Goal: Task Accomplishment & Management: Use online tool/utility

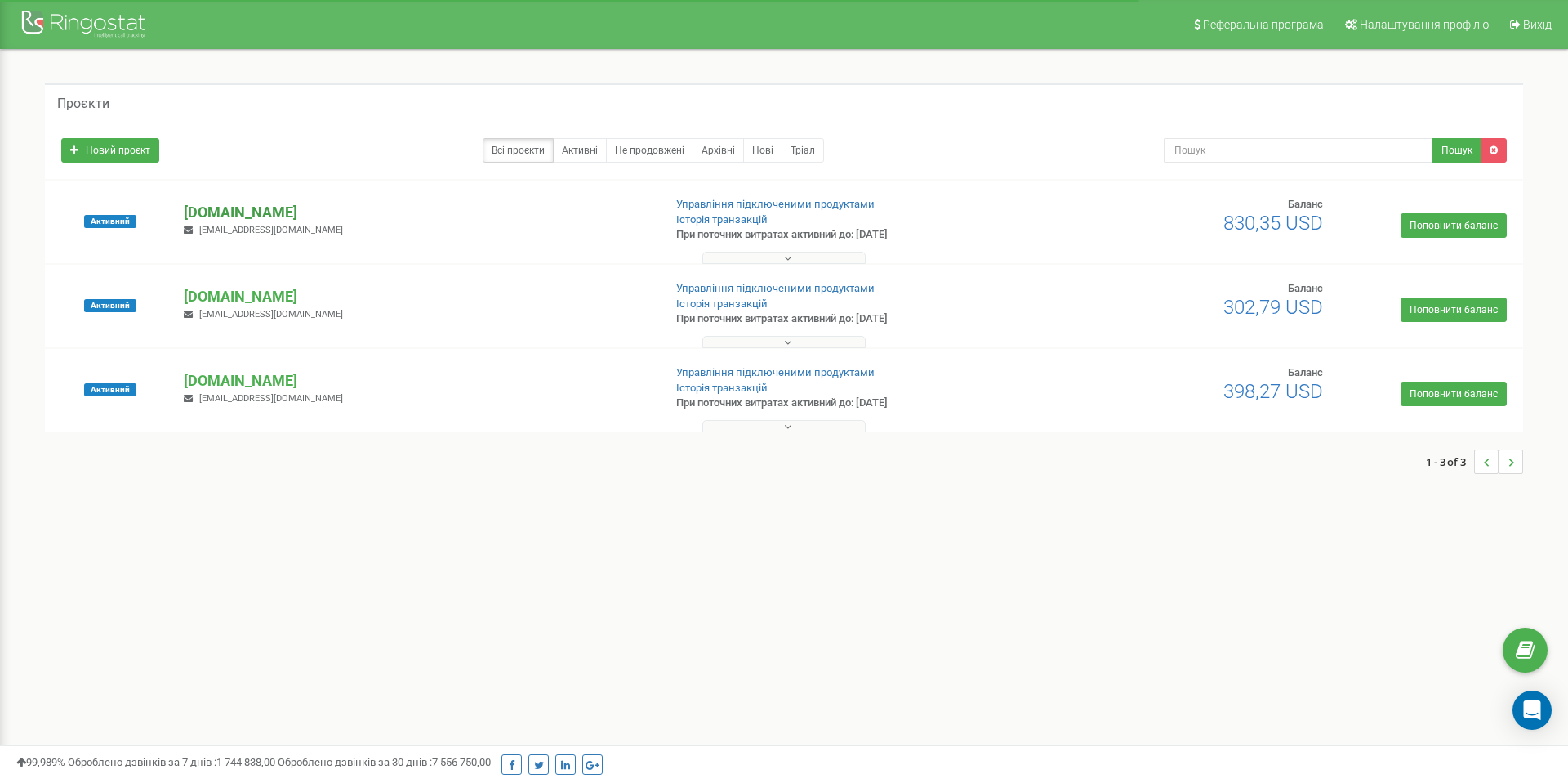
click at [240, 204] on p "[DOMAIN_NAME]" at bounding box center [417, 213] width 466 height 21
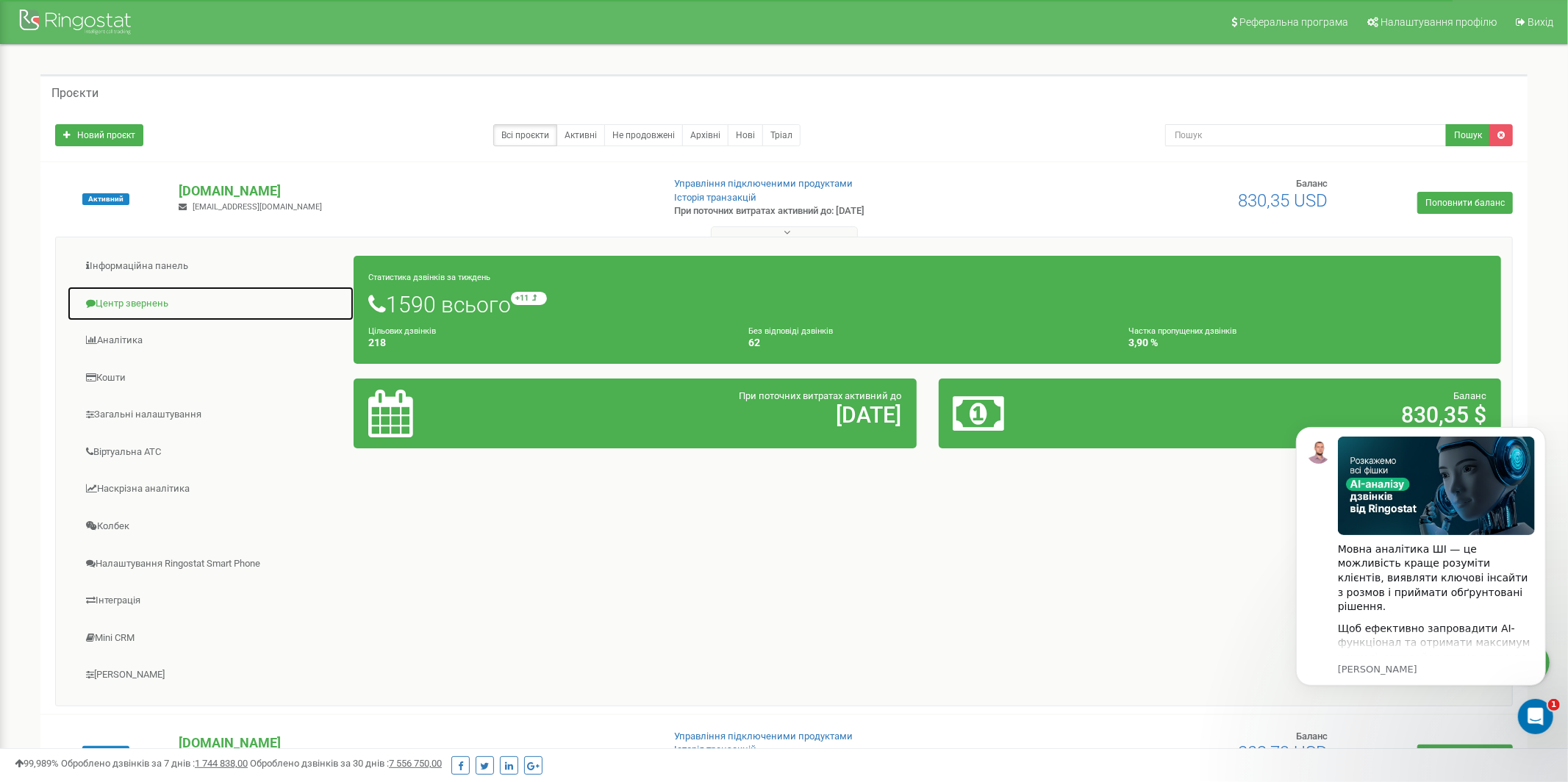
click at [151, 301] on link "Центр звернень" at bounding box center [210, 304] width 288 height 36
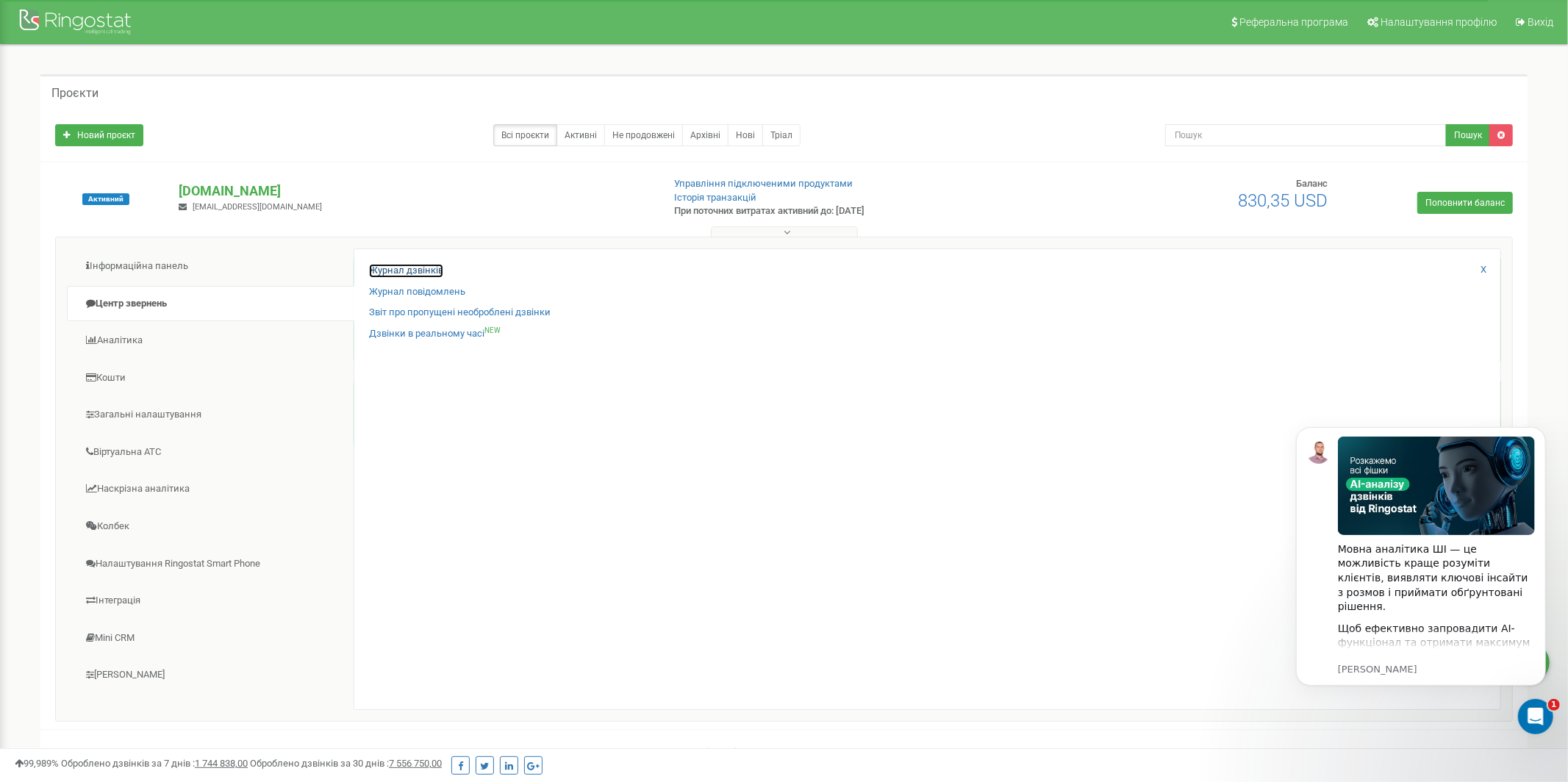
click at [430, 272] on link "Журнал дзвінків" at bounding box center [406, 271] width 74 height 14
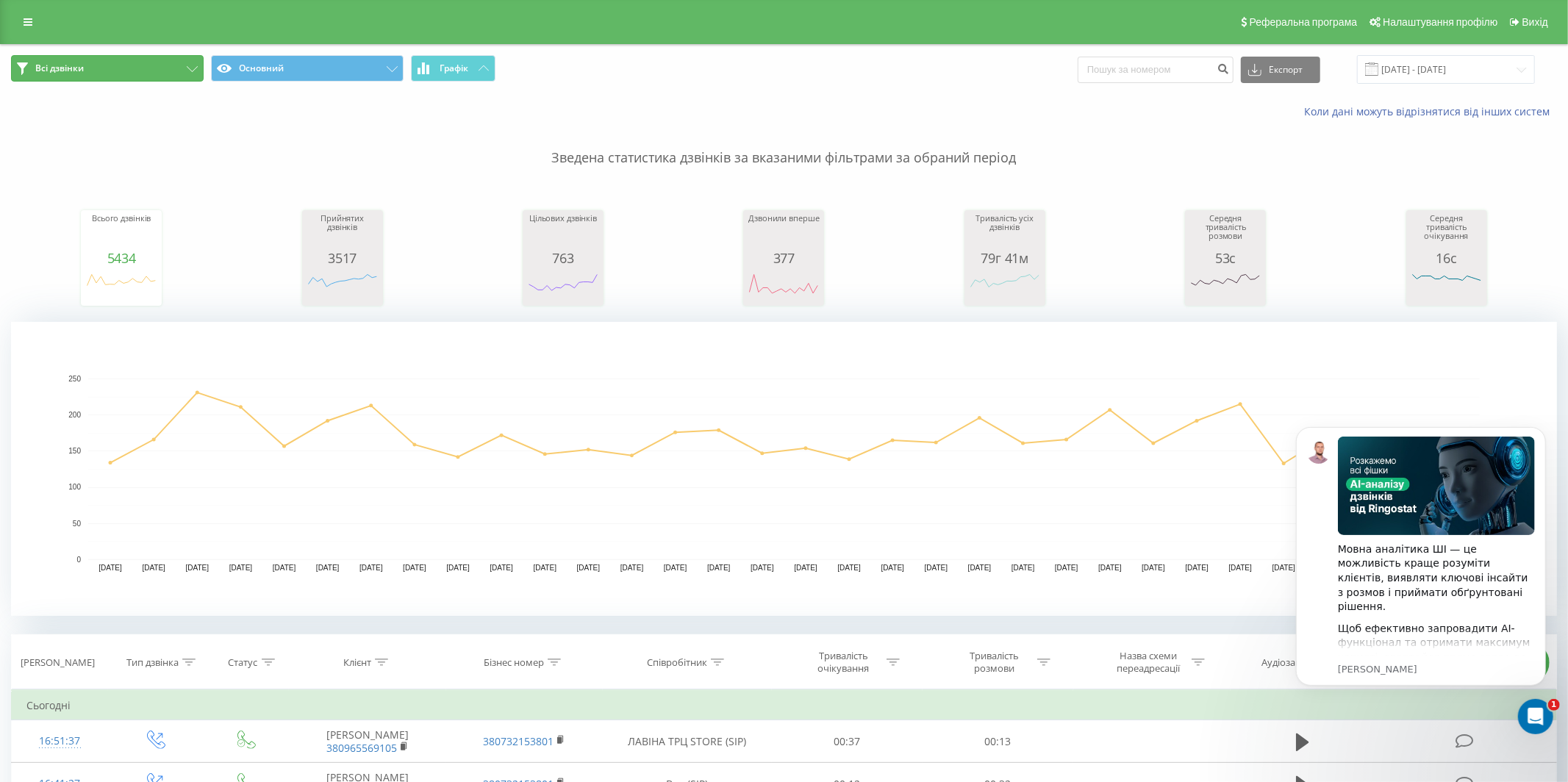
click at [119, 72] on button "Всі дзвінки" at bounding box center [108, 68] width 193 height 26
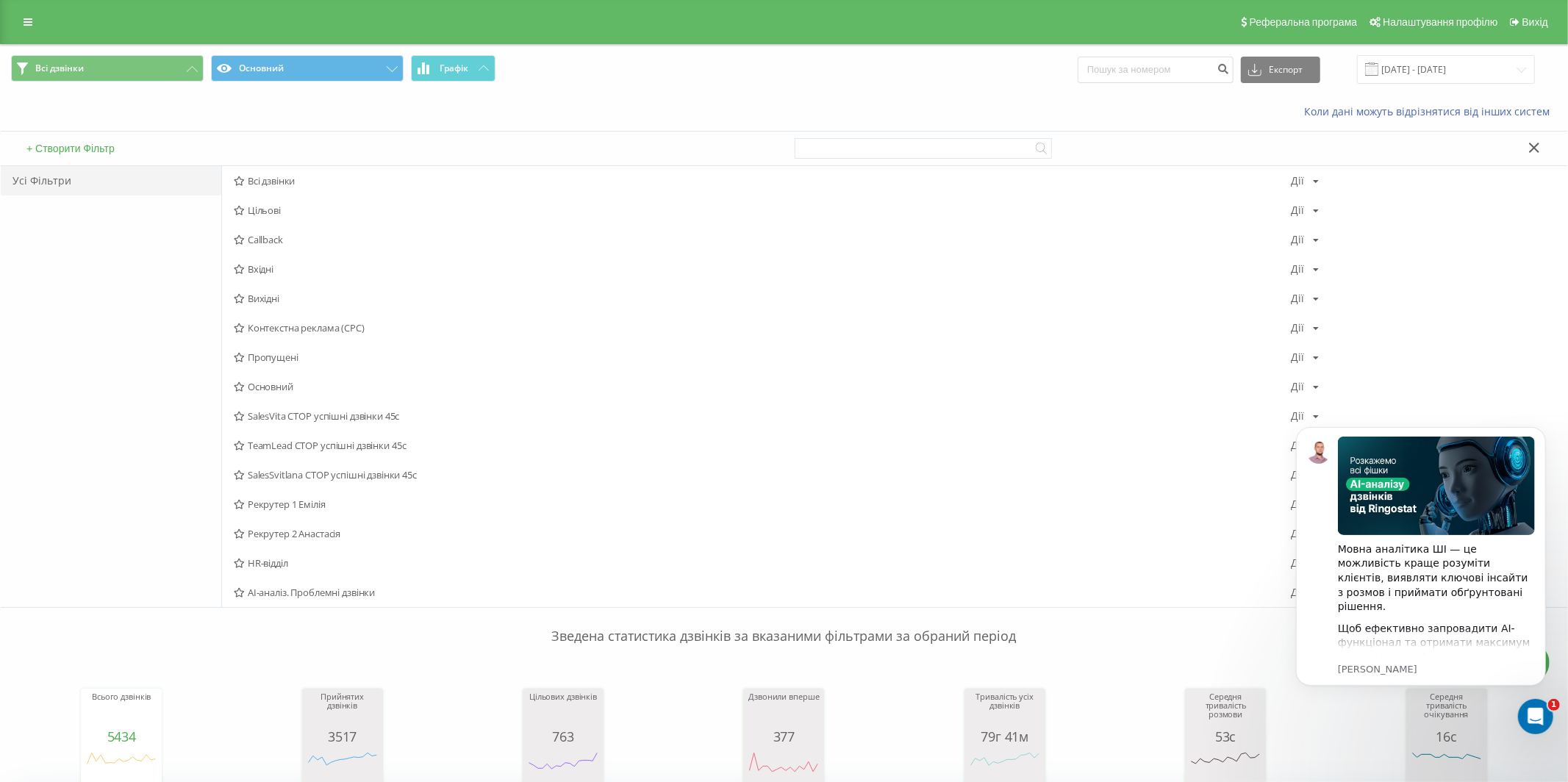
click at [128, 245] on div "Усі Фільтри" at bounding box center [111, 386] width 221 height 441
click at [197, 560] on div "Усі Фільтри" at bounding box center [111, 386] width 221 height 441
click at [155, 177] on div "Усі Фільтри" at bounding box center [111, 180] width 221 height 29
click at [116, 140] on div "+ Створити Фільтр" at bounding box center [392, 148] width 784 height 33
click at [113, 147] on button "+ Створити Фільтр" at bounding box center [71, 148] width 97 height 14
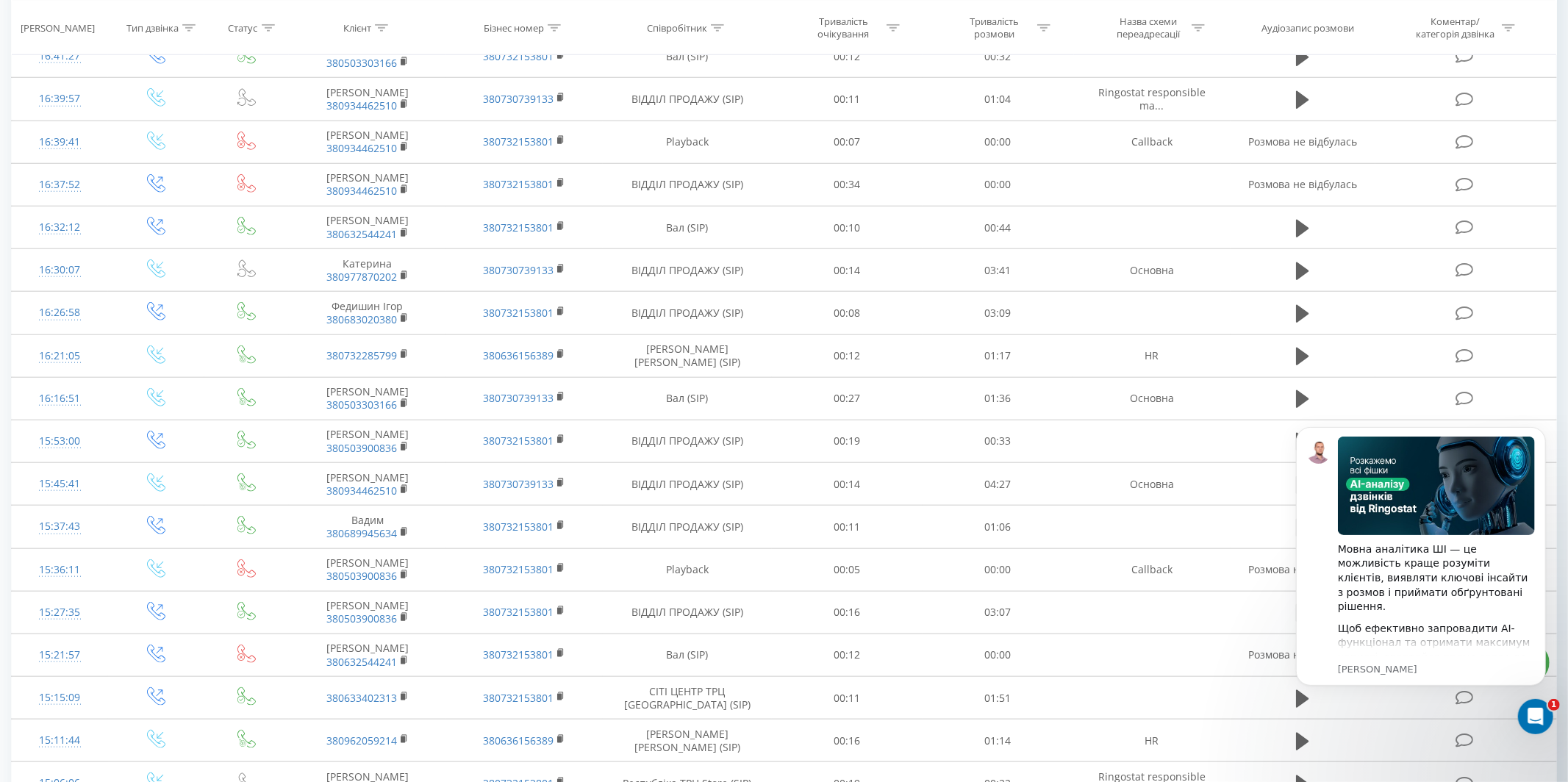
scroll to position [1102, 0]
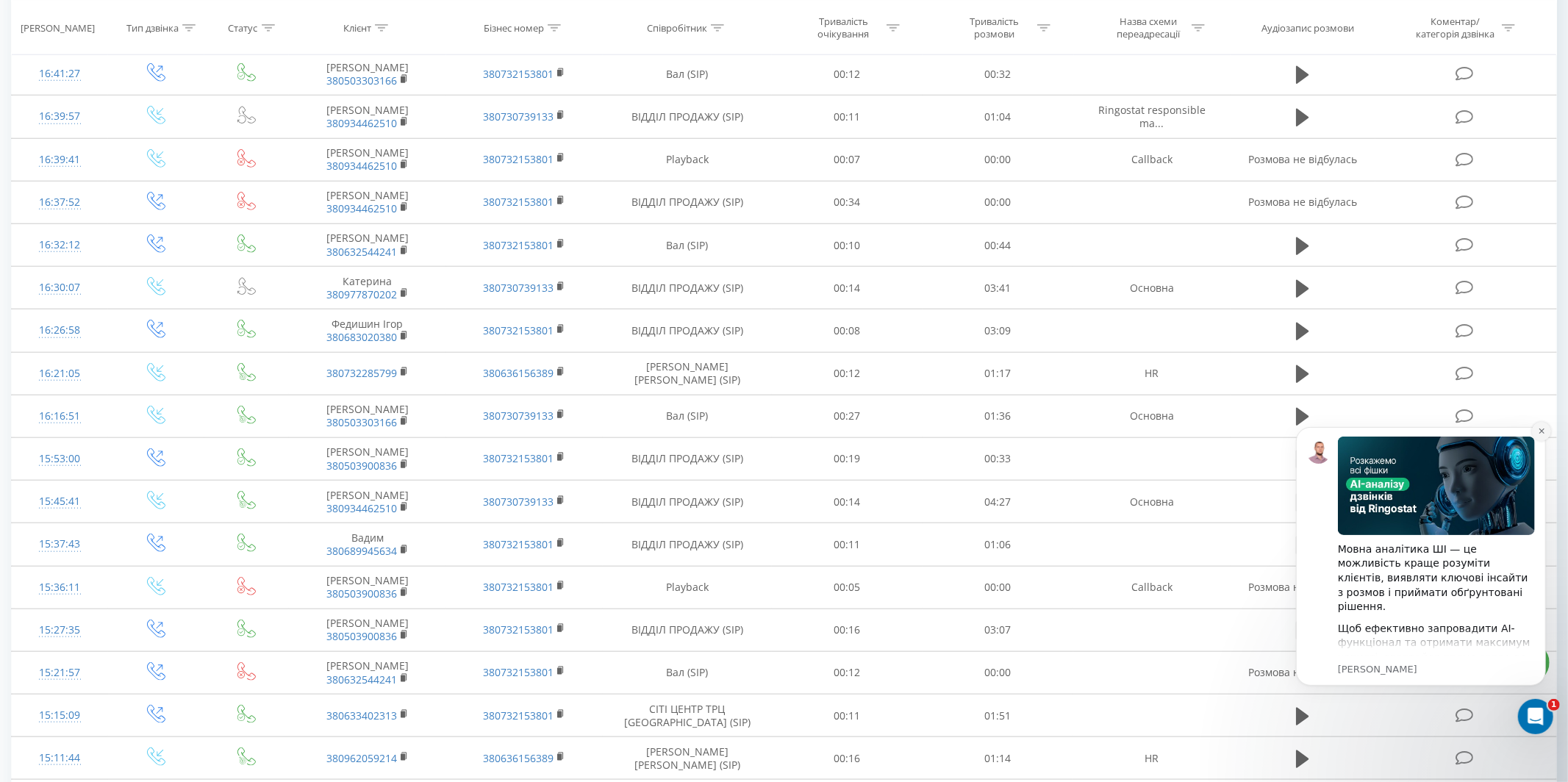
click at [1411, 426] on icon "Dismiss notification" at bounding box center [1542, 430] width 8 height 8
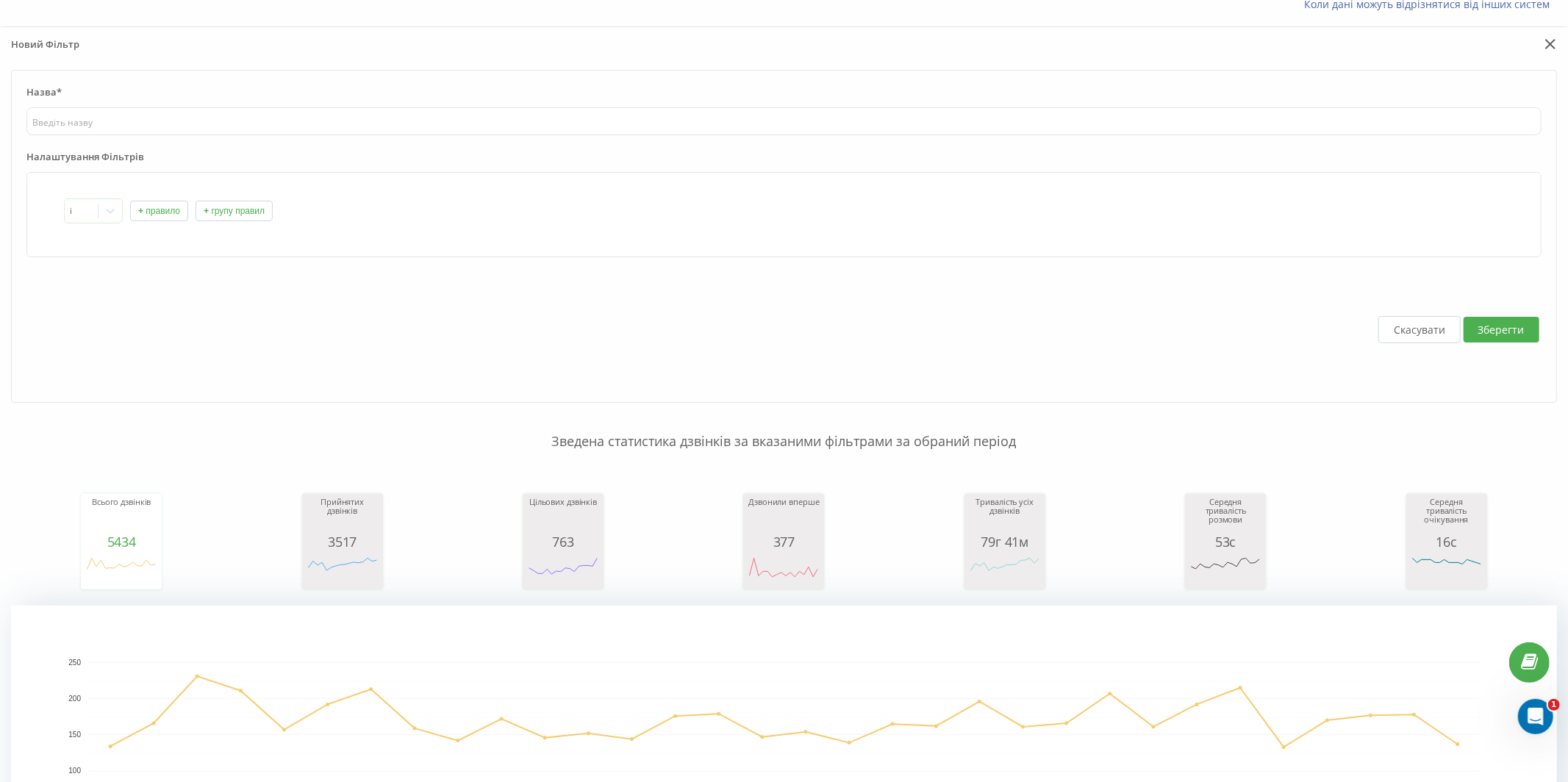
scroll to position [0, 0]
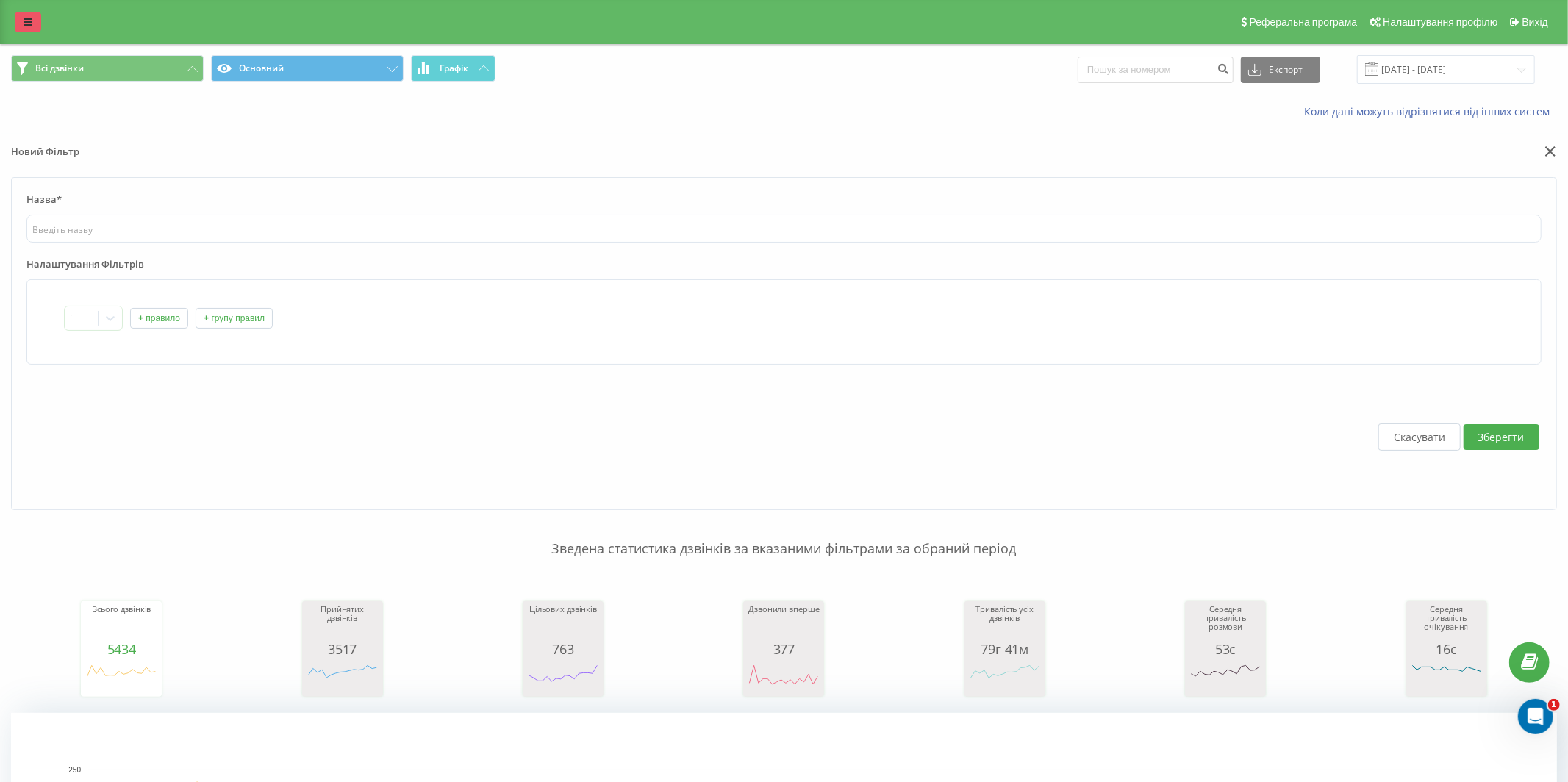
click at [24, 21] on icon at bounding box center [28, 22] width 9 height 10
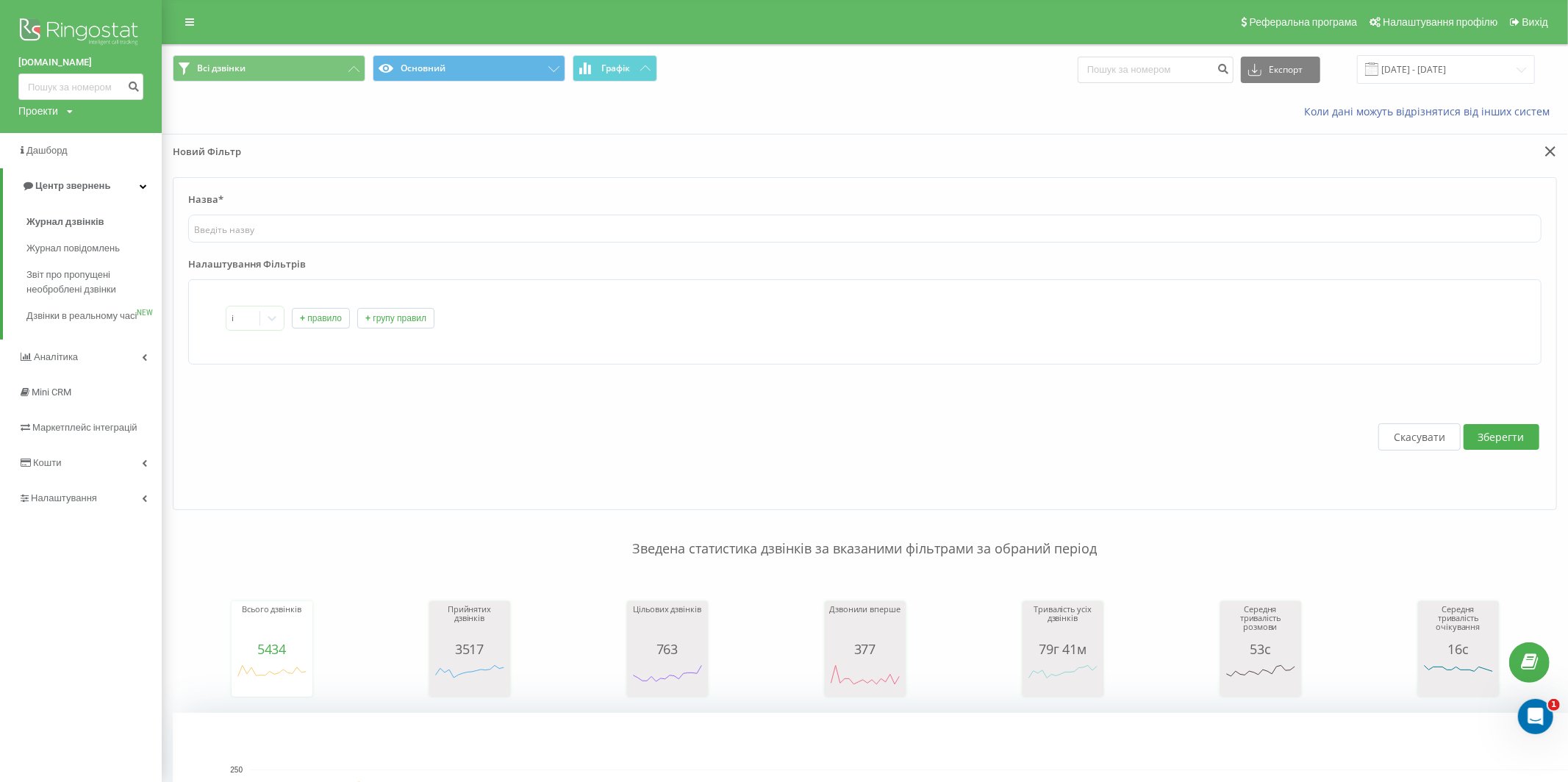
click at [61, 103] on div "[DOMAIN_NAME] Проекти [DOMAIN_NAME] [DOMAIN_NAME] [DOMAIN_NAME]" at bounding box center [81, 66] width 162 height 133
click at [61, 106] on div "Проекти [DOMAIN_NAME] [DOMAIN_NAME] [DOMAIN_NAME]" at bounding box center [45, 111] width 54 height 14
click at [64, 163] on link "[DOMAIN_NAME]" at bounding box center [66, 161] width 71 height 12
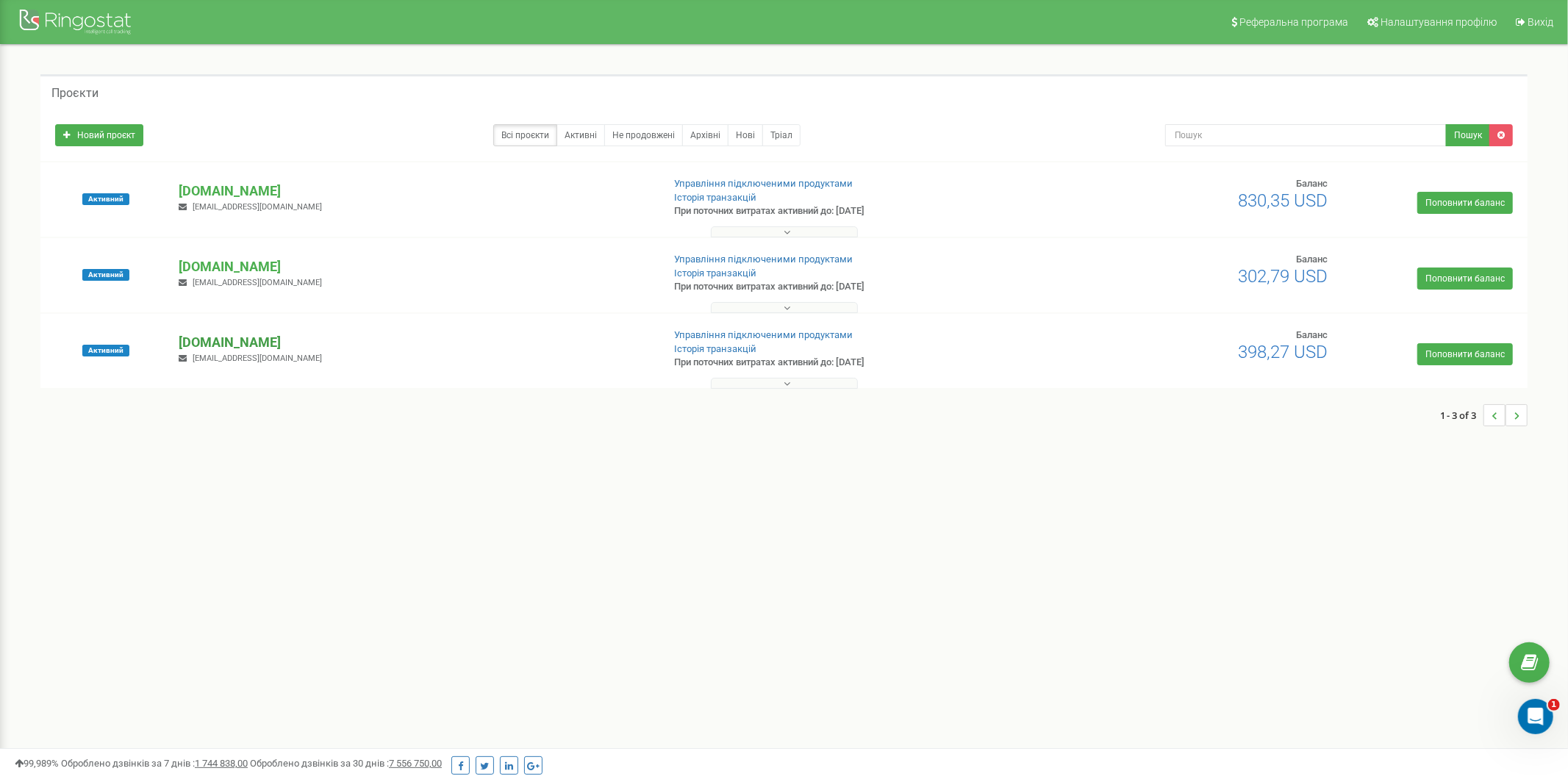
click at [238, 336] on p "[DOMAIN_NAME]" at bounding box center [414, 343] width 471 height 19
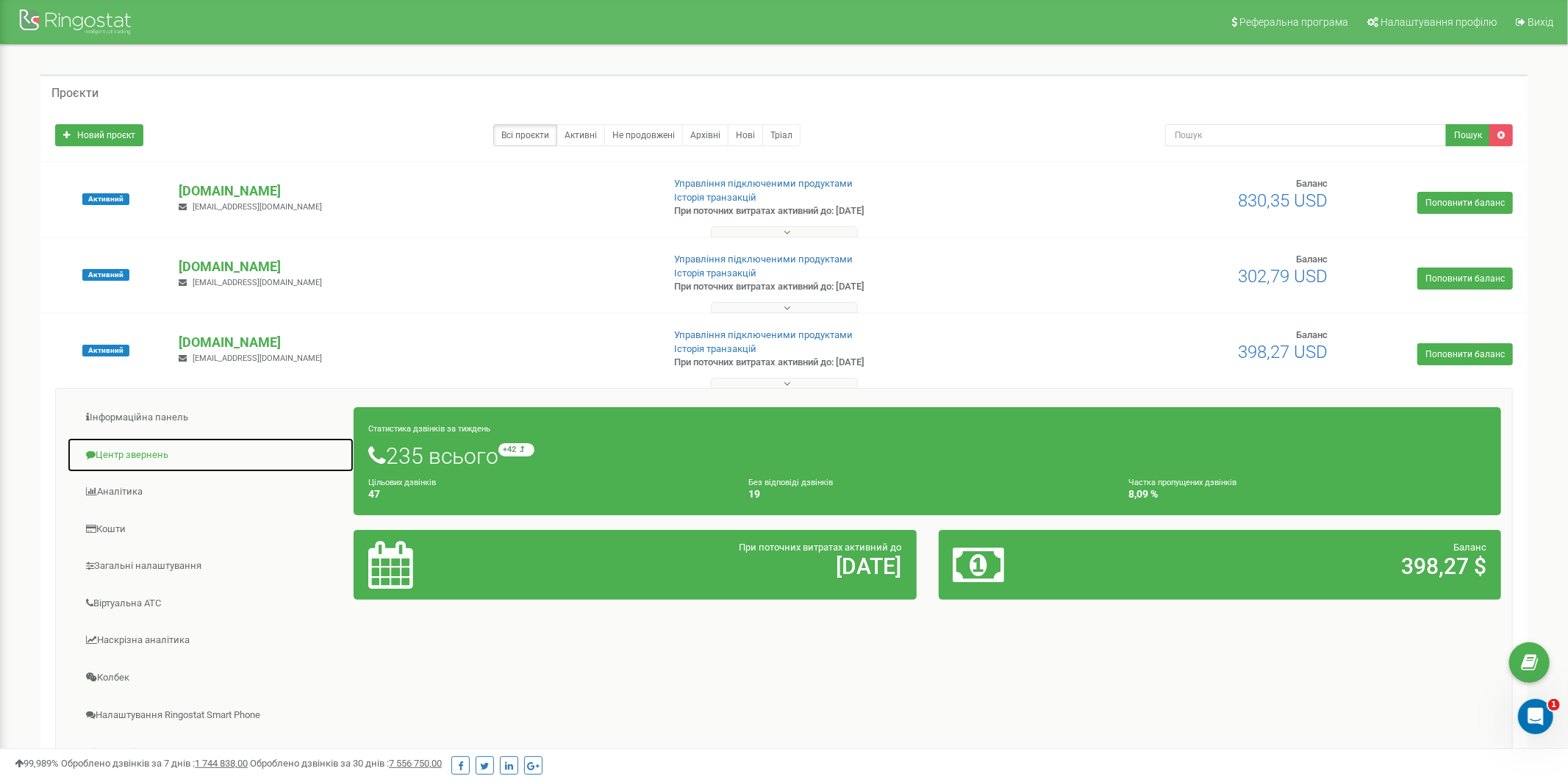
click at [147, 450] on link "Центр звернень" at bounding box center [210, 455] width 288 height 36
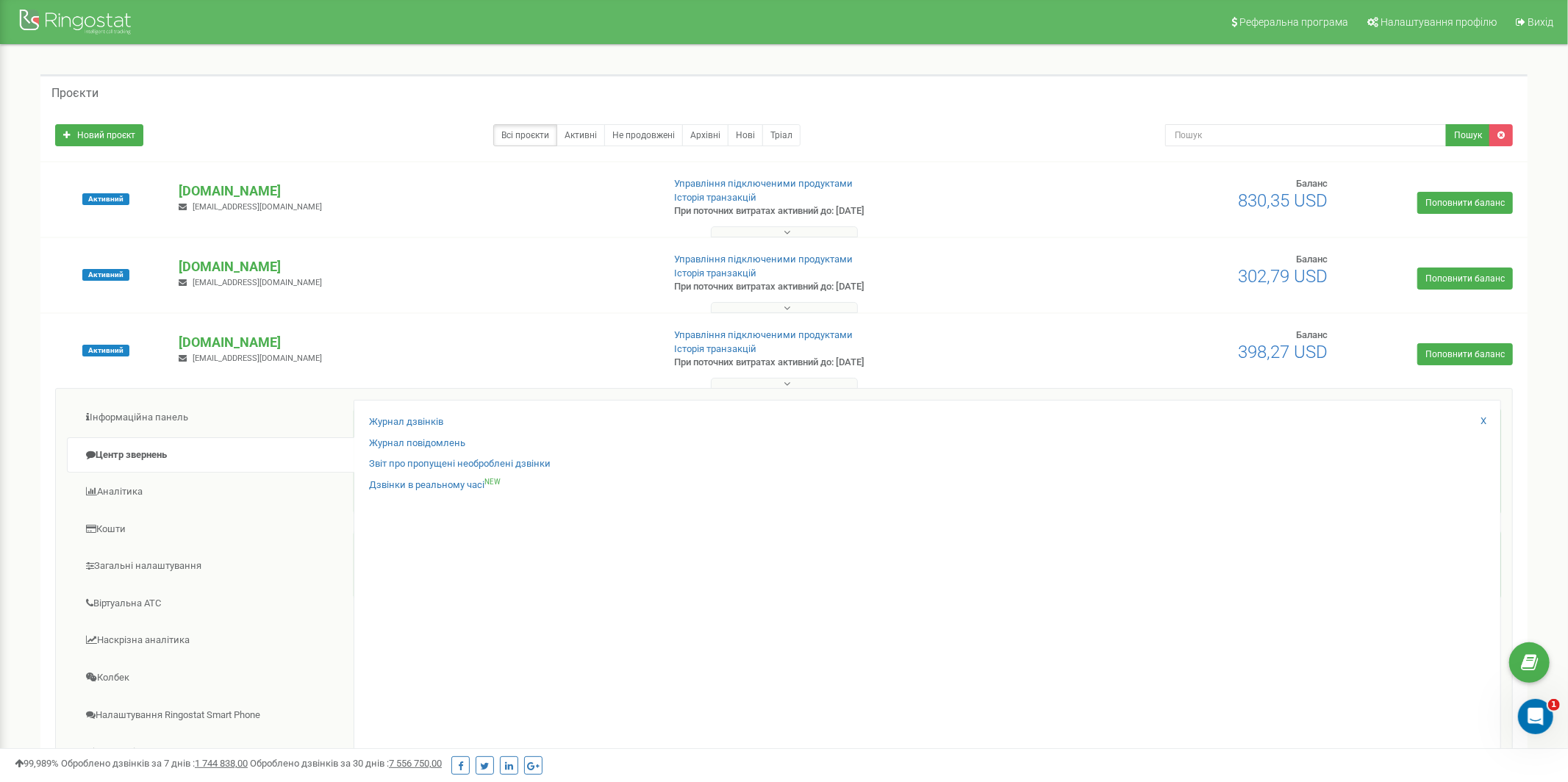
click at [447, 418] on div "Журнал дзвінків" at bounding box center [927, 426] width 1117 height 22
click at [435, 418] on link "Журнал дзвінків" at bounding box center [406, 422] width 74 height 14
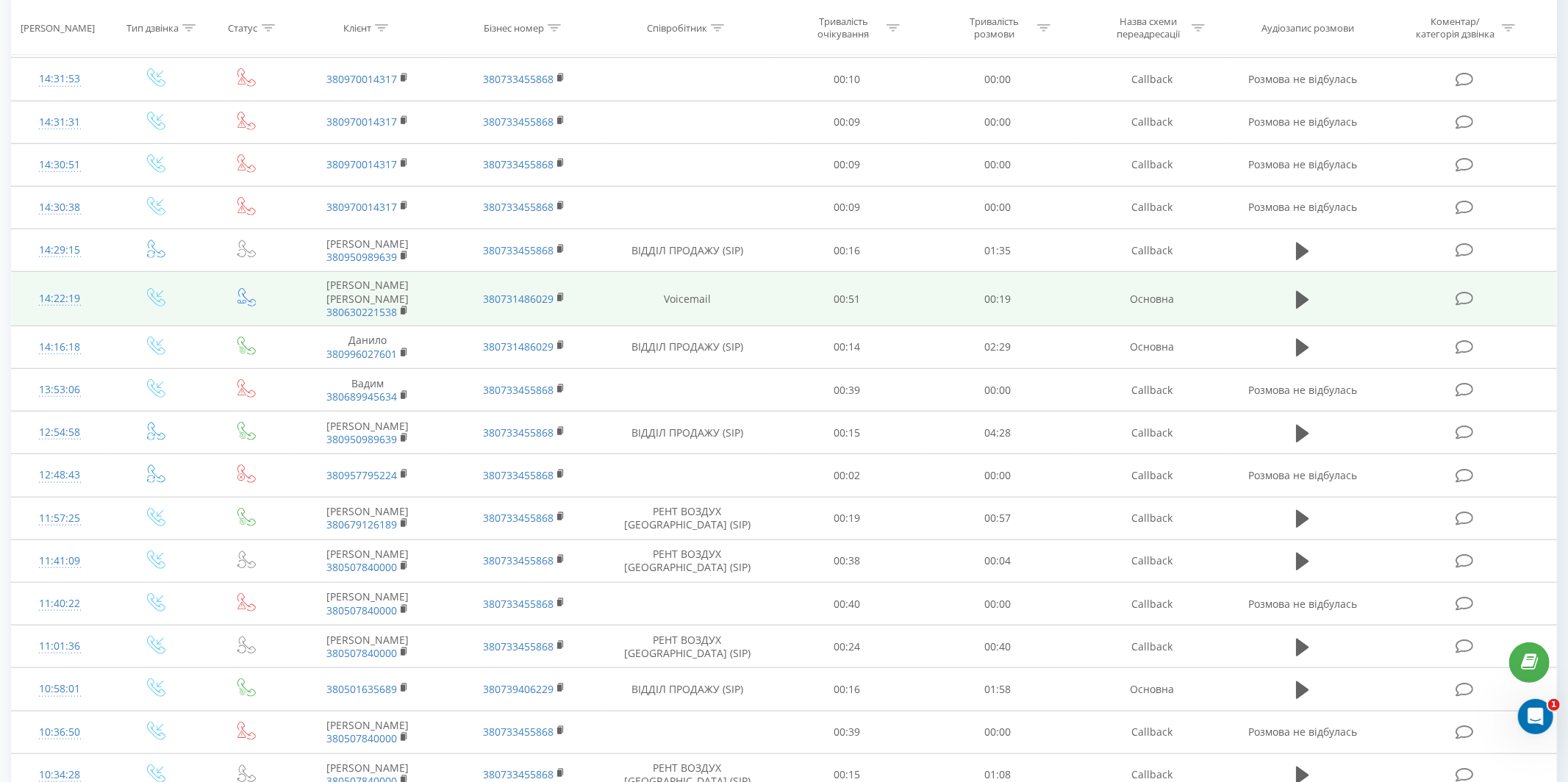
scroll to position [1063, 0]
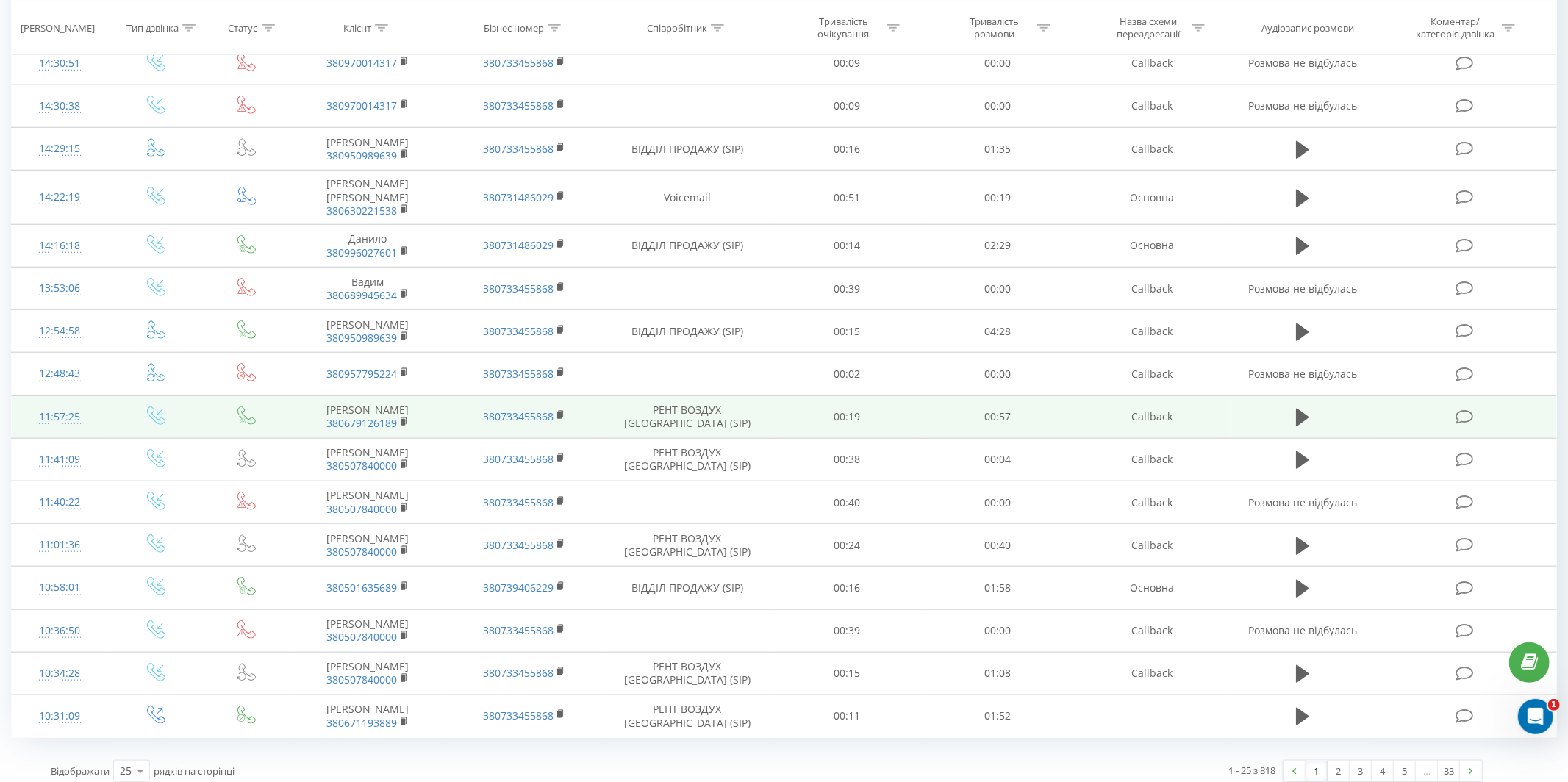
click at [938, 408] on td "00:57" at bounding box center [998, 416] width 151 height 42
